Goal: Information Seeking & Learning: Understand process/instructions

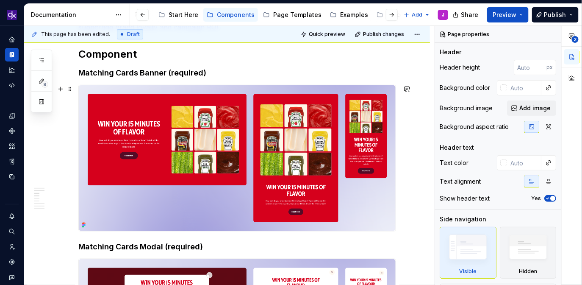
scroll to position [218, 0]
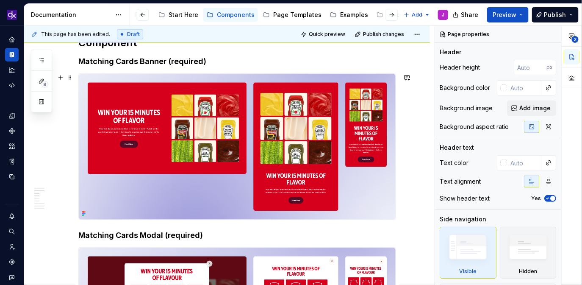
click at [294, 146] on img at bounding box center [237, 147] width 317 height 146
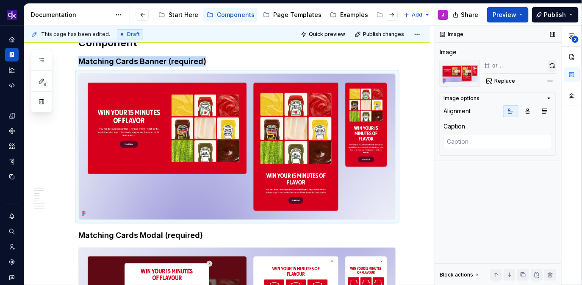
click at [553, 66] on button "button" at bounding box center [552, 66] width 8 height 12
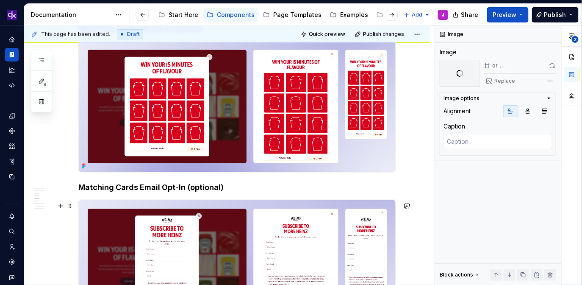
scroll to position [487, 0]
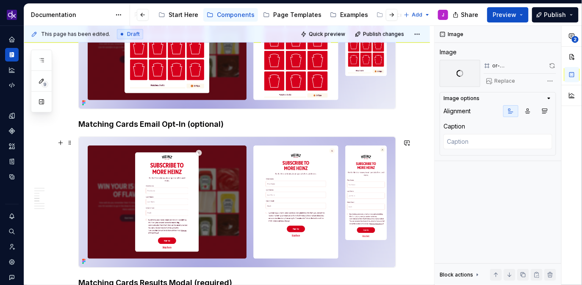
click at [259, 188] on img at bounding box center [237, 202] width 317 height 130
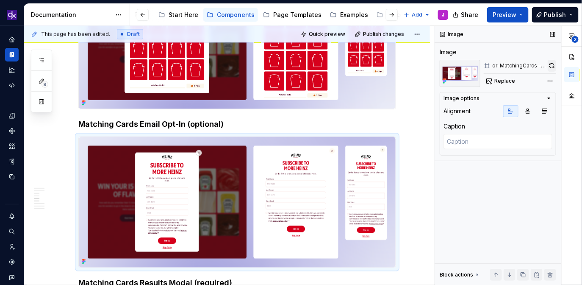
click at [551, 64] on button "button" at bounding box center [551, 66] width 8 height 12
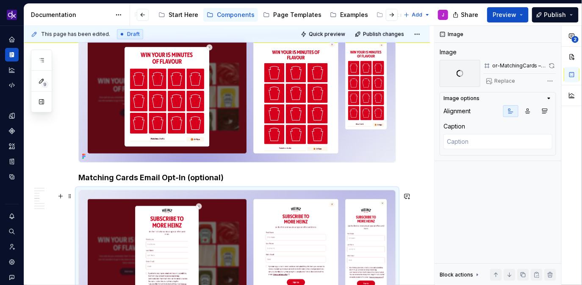
scroll to position [433, 0]
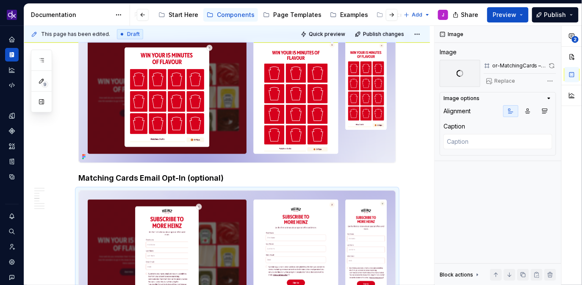
click at [340, 150] on img at bounding box center [237, 97] width 317 height 130
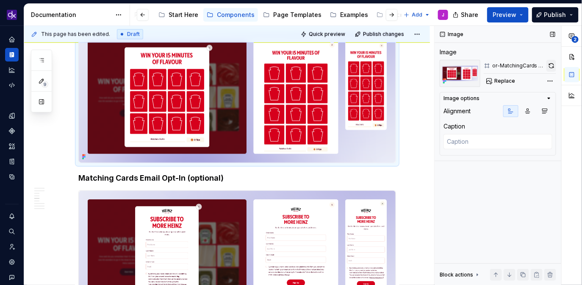
click at [553, 65] on button "button" at bounding box center [551, 66] width 10 height 12
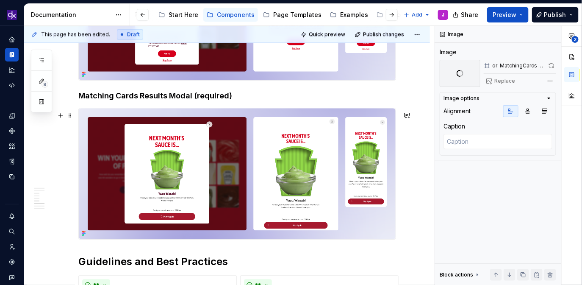
scroll to position [717, 0]
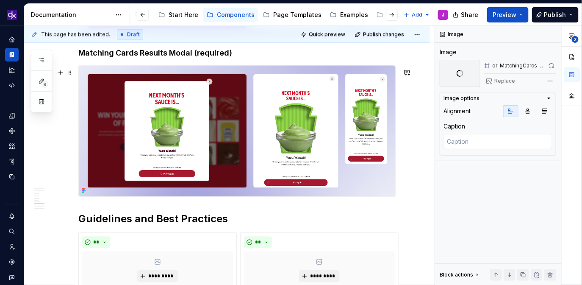
click at [309, 136] on img at bounding box center [237, 130] width 317 height 130
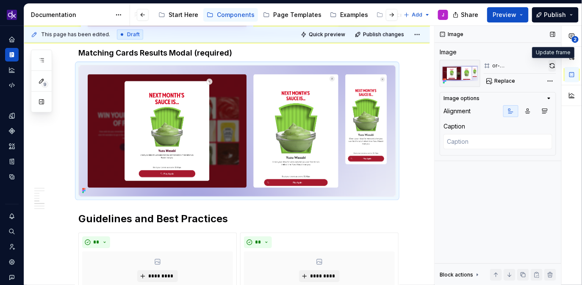
click at [551, 65] on button "button" at bounding box center [552, 66] width 8 height 12
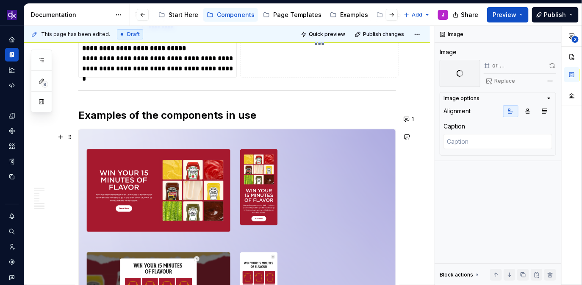
scroll to position [1207, 0]
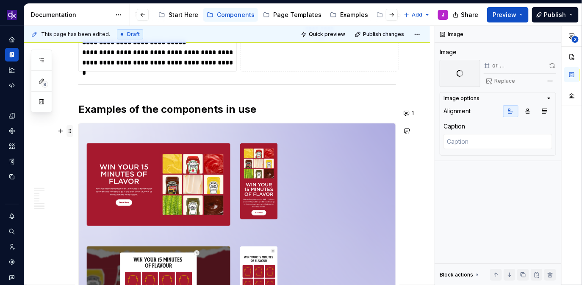
click at [69, 132] on span at bounding box center [69, 131] width 7 height 12
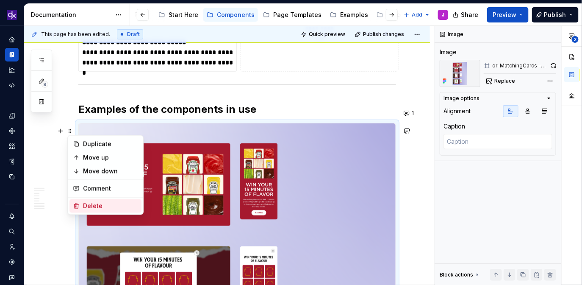
click at [89, 208] on div "Delete" at bounding box center [110, 206] width 55 height 8
type textarea "*"
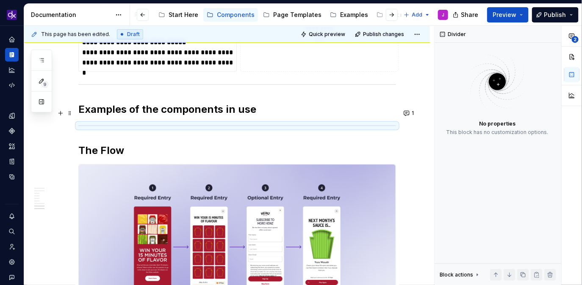
click at [263, 114] on h2 "Examples of the components in use" at bounding box center [237, 109] width 318 height 14
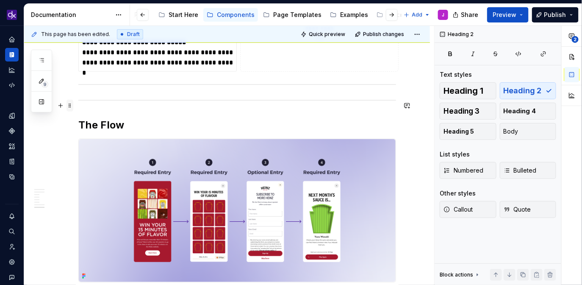
click at [73, 104] on span at bounding box center [69, 105] width 7 height 12
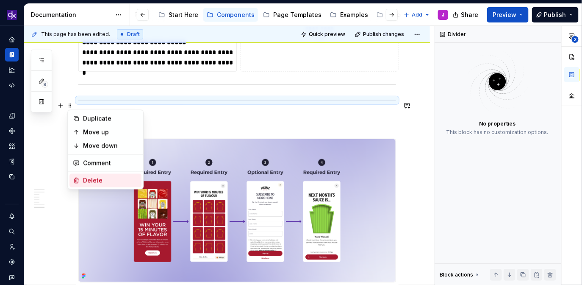
click at [95, 179] on div "Delete" at bounding box center [110, 180] width 55 height 8
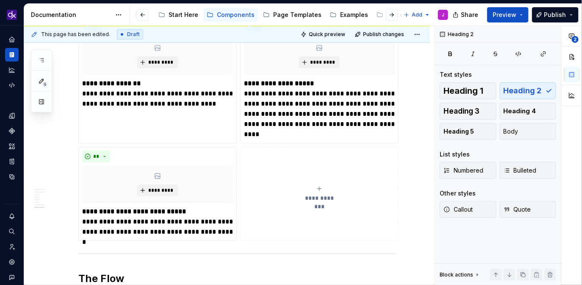
scroll to position [1028, 0]
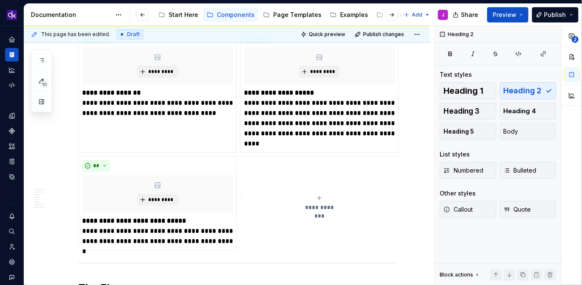
type textarea "*"
